Goal: Task Accomplishment & Management: Use online tool/utility

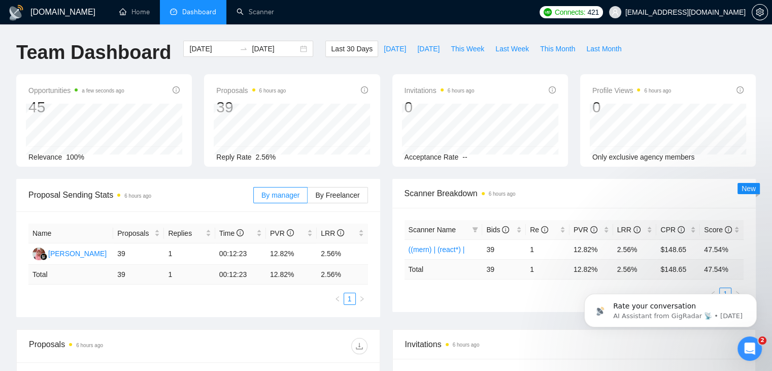
click at [625, 94] on span "Profile Views 6 hours ago" at bounding box center [632, 90] width 79 height 12
click at [241, 16] on link "Scanner" at bounding box center [256, 12] width 38 height 9
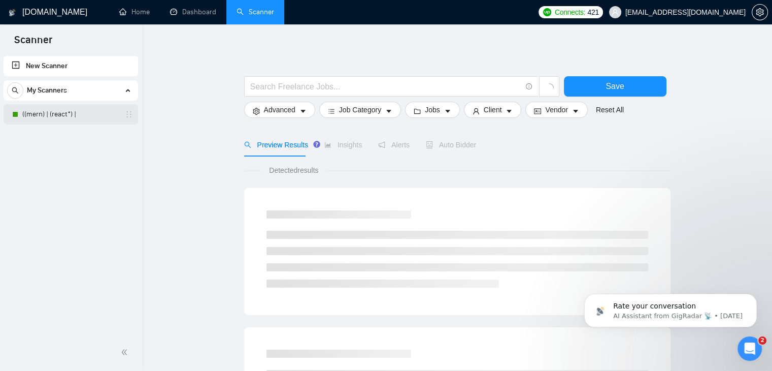
click at [77, 114] on link "((mern) | (react*) |" at bounding box center [70, 114] width 96 height 20
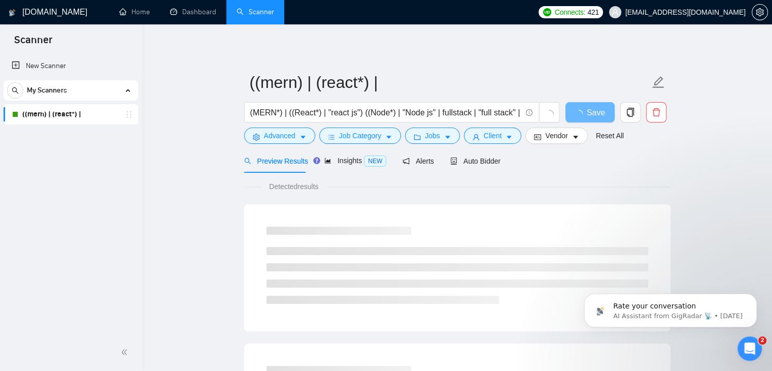
click at [59, 136] on div "New Scanner My Scanners ((mern) | (react*) |" at bounding box center [71, 194] width 142 height 280
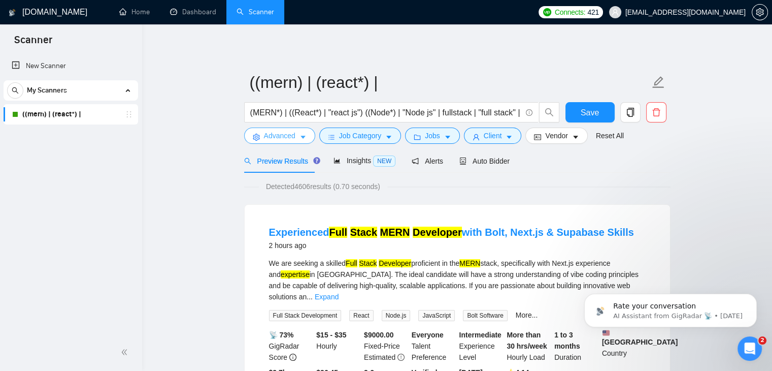
click at [291, 141] on span "Advanced" at bounding box center [279, 135] width 31 height 11
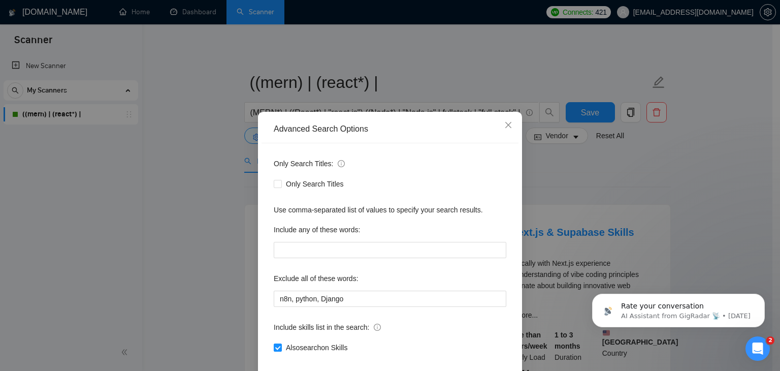
scroll to position [51, 0]
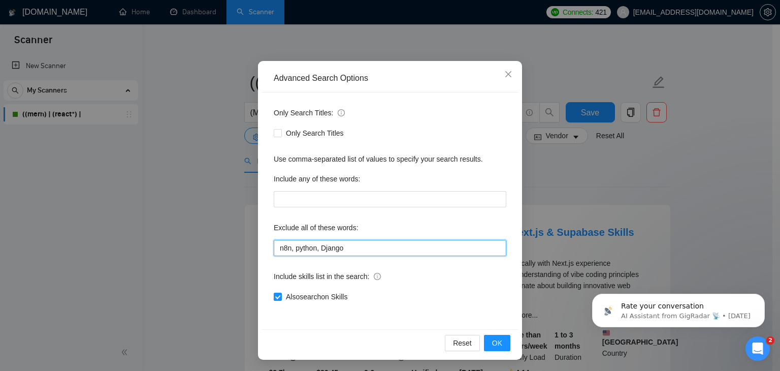
click at [362, 252] on input "n8n, python, Django" at bounding box center [390, 248] width 233 height 16
paste input "Bolt"
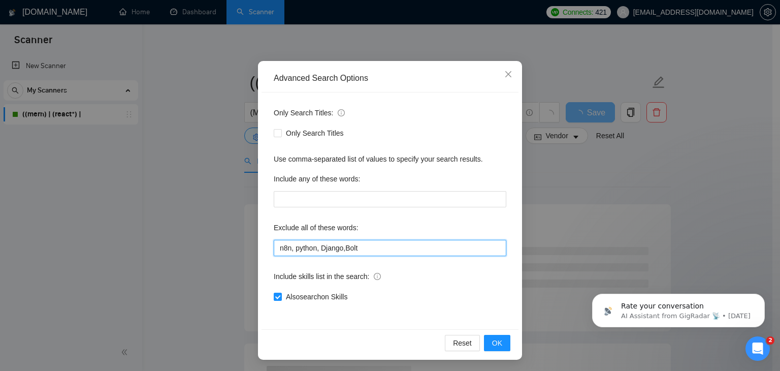
click at [343, 245] on input "n8n, python, Django,Bolt" at bounding box center [390, 248] width 233 height 16
click at [383, 248] on input "n8n, python, Django, Bolt" at bounding box center [390, 248] width 233 height 16
paste input "Supabase"
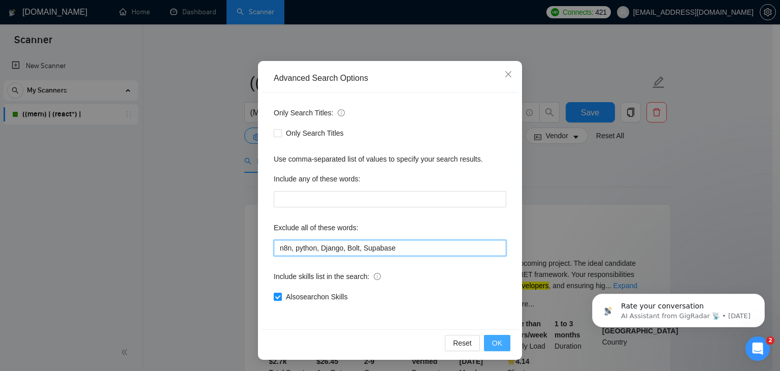
type input "n8n, python, Django, Bolt, Supabase"
click at [498, 349] on button "OK" at bounding box center [497, 343] width 26 height 16
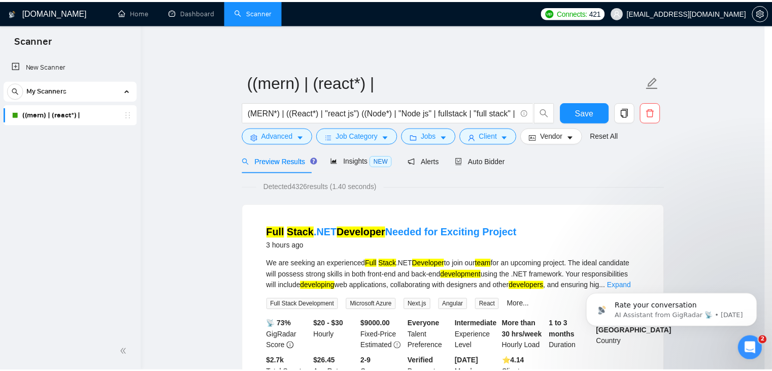
scroll to position [1, 0]
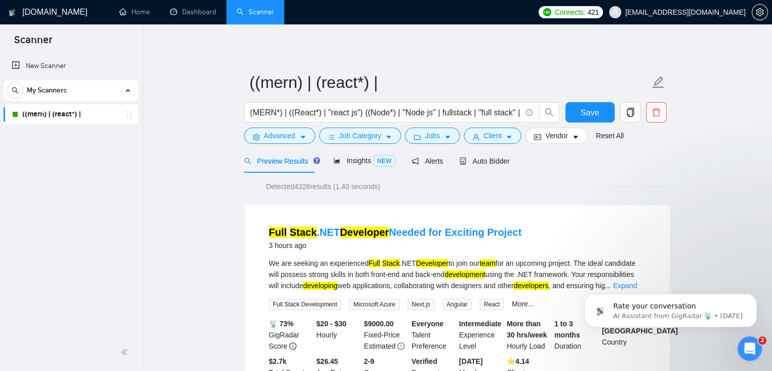
click at [595, 102] on form "((mern) | (react*) | (MERN*) | ((React*) | "react js") ((Node*) | "Node js" | f…" at bounding box center [457, 107] width 427 height 83
click at [595, 105] on button "Save" at bounding box center [590, 112] width 49 height 20
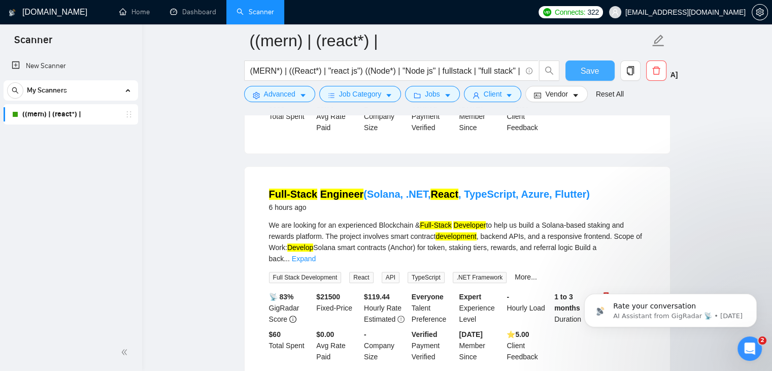
scroll to position [508, 0]
